Goal: Task Accomplishment & Management: Use online tool/utility

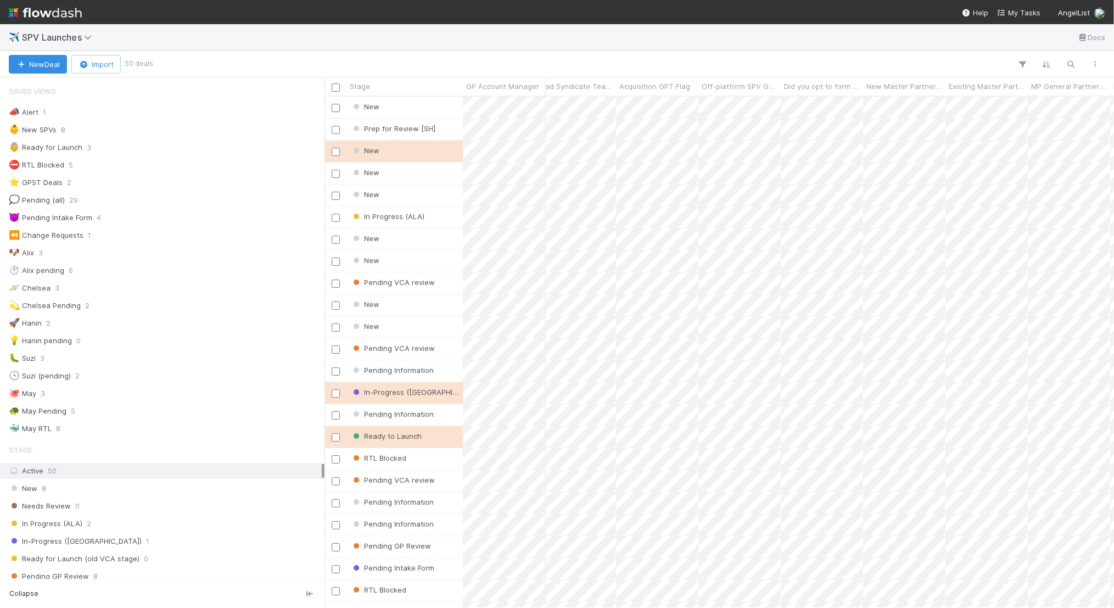
scroll to position [0, 3455]
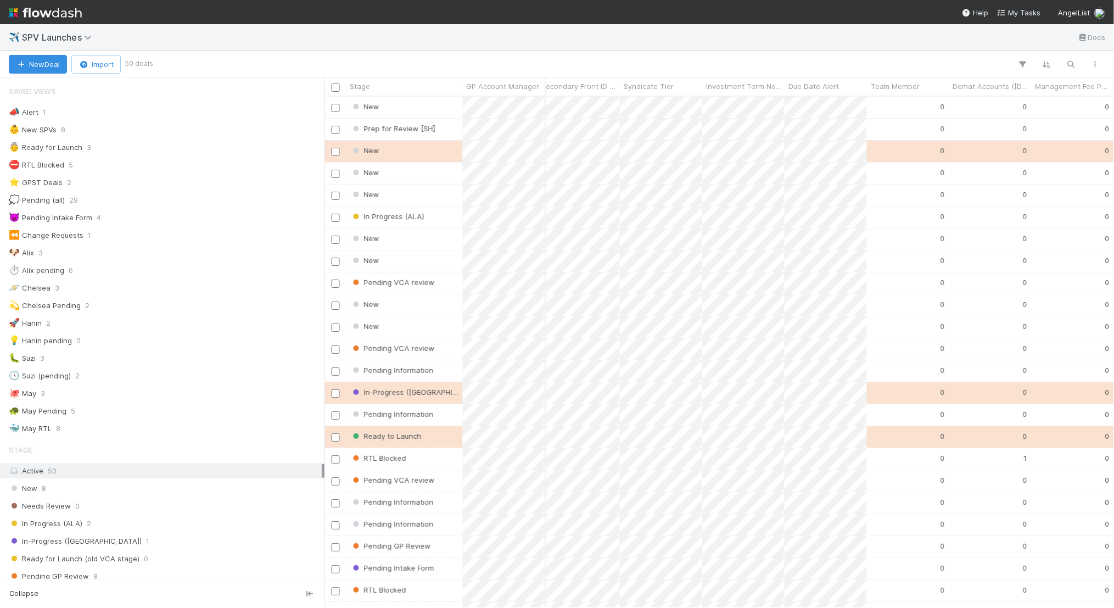
click at [71, 13] on img at bounding box center [45, 12] width 73 height 19
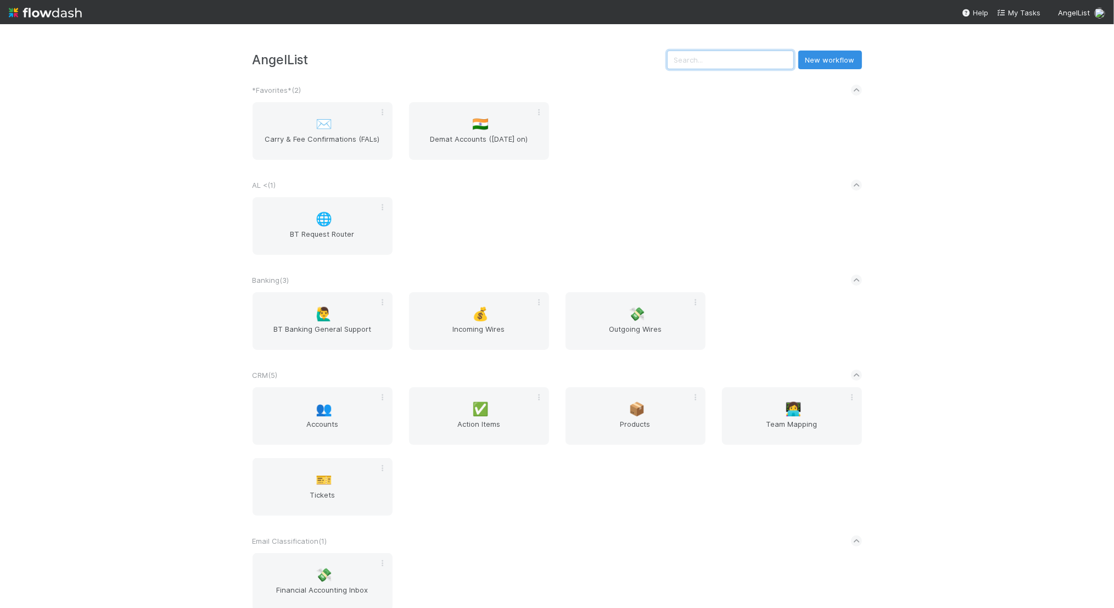
click at [750, 60] on input "text" at bounding box center [730, 60] width 127 height 19
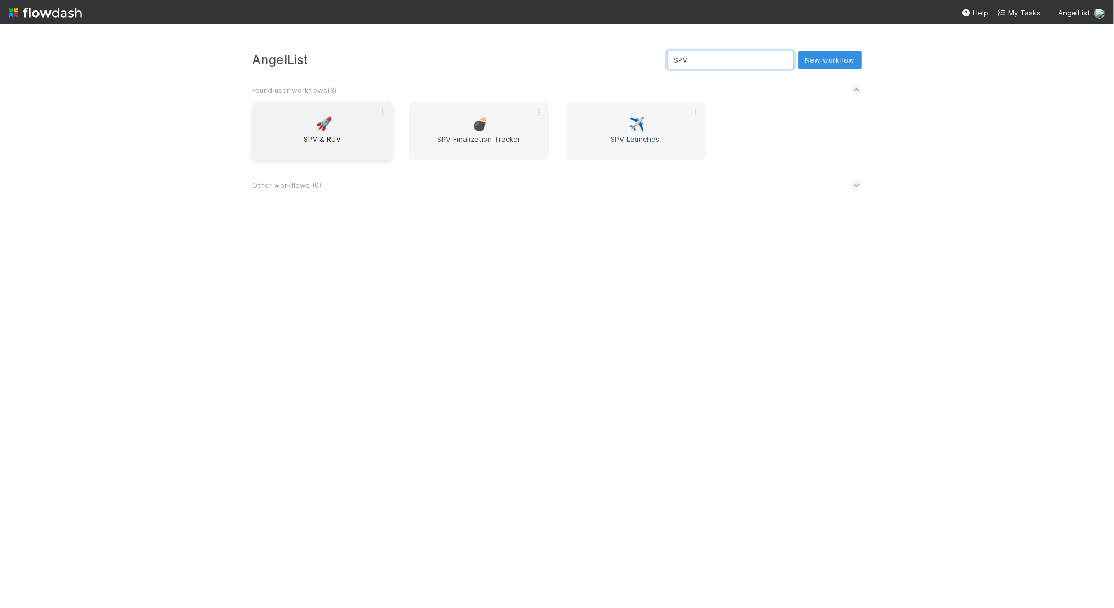
type input "SPV"
click at [326, 136] on span "SPV & RUV" at bounding box center [322, 144] width 131 height 22
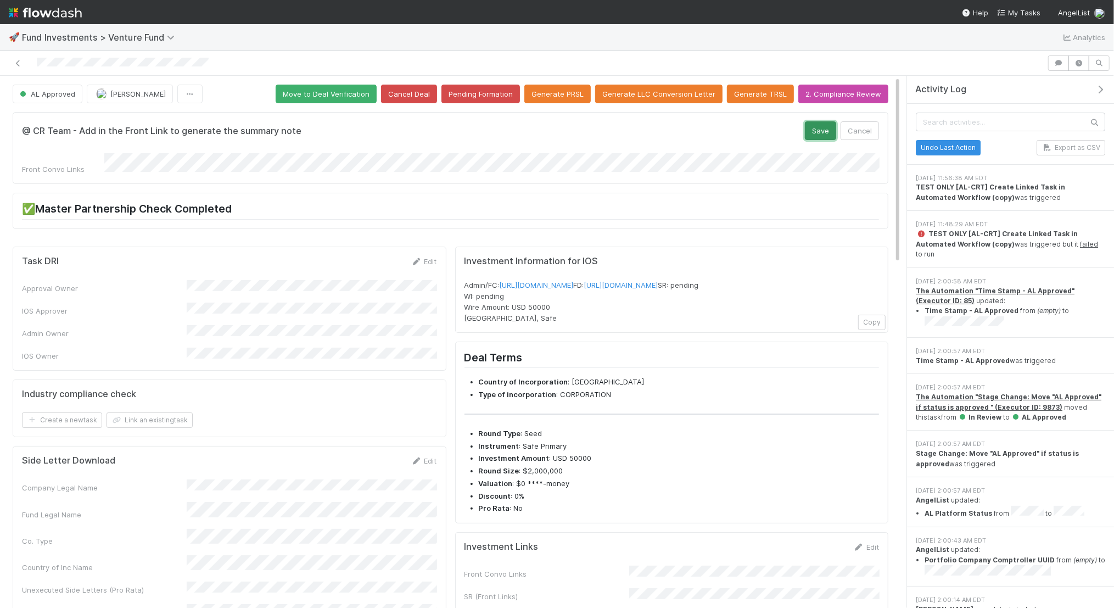
click at [831, 124] on button "Save" at bounding box center [820, 130] width 31 height 19
